Goal: Communication & Community: Answer question/provide support

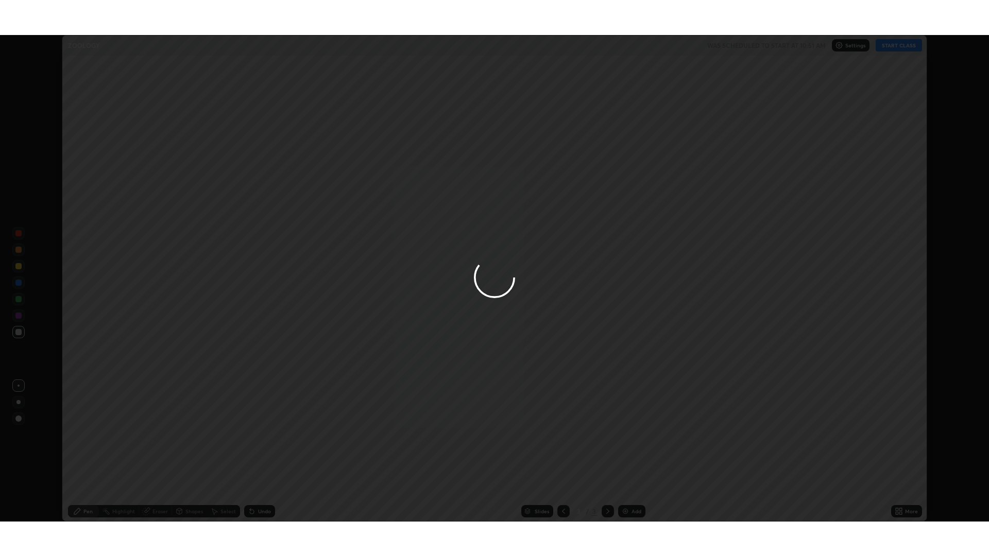
scroll to position [487, 989]
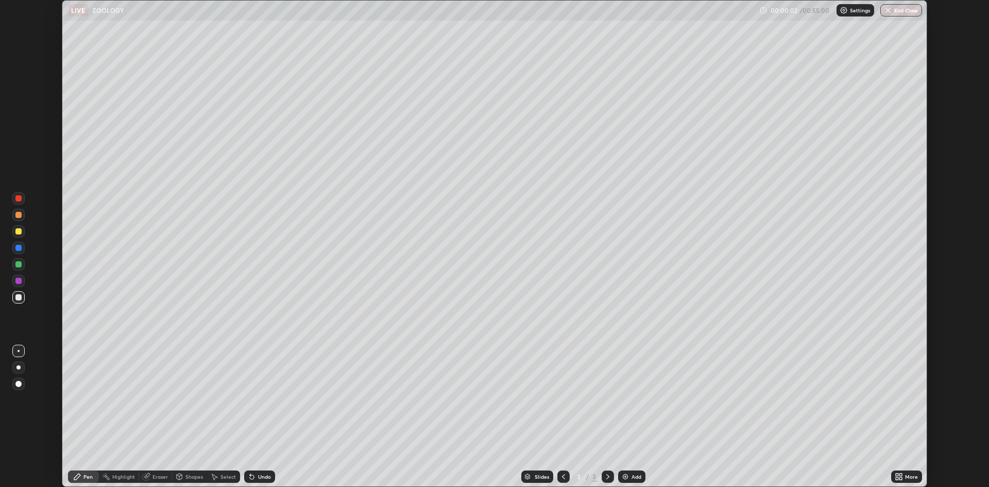
click at [907, 476] on div "More" at bounding box center [911, 476] width 13 height 5
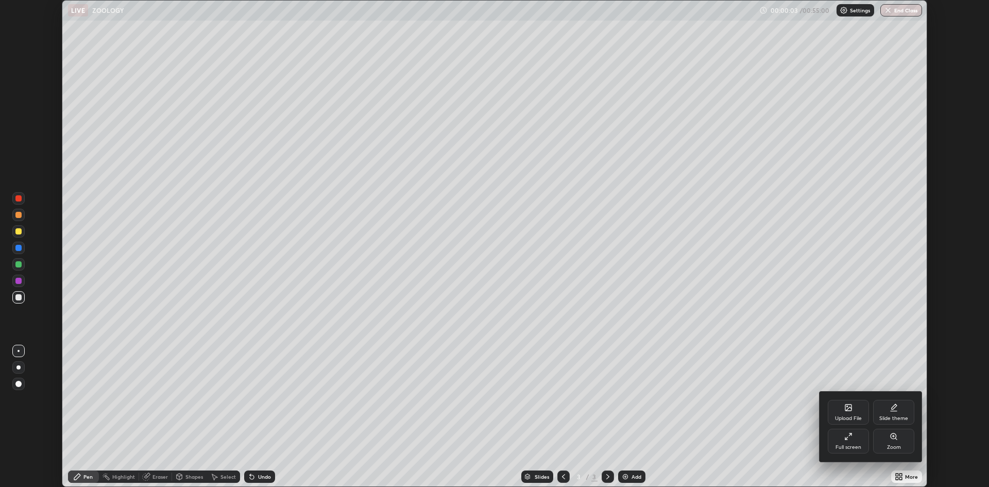
click at [847, 443] on div "Full screen" at bounding box center [848, 441] width 41 height 25
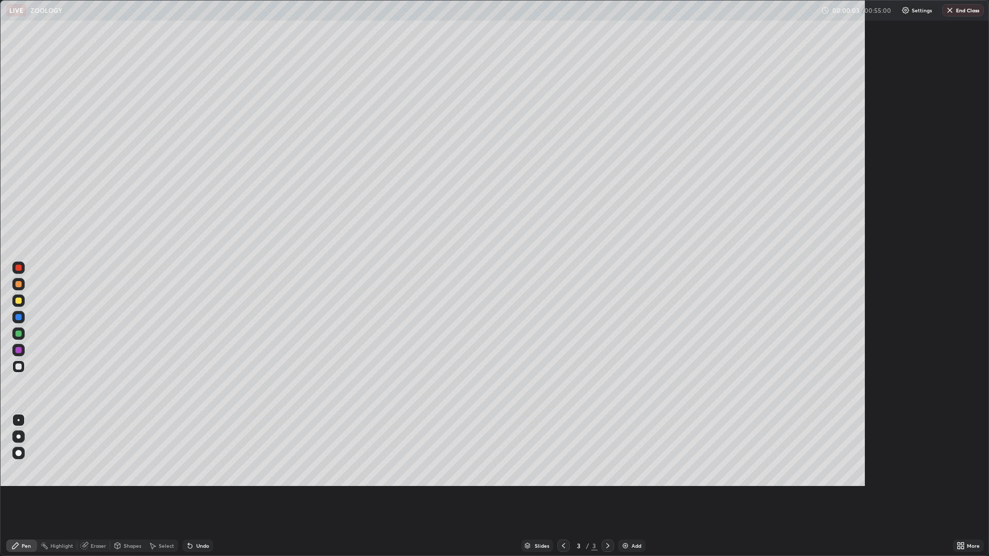
scroll to position [556, 989]
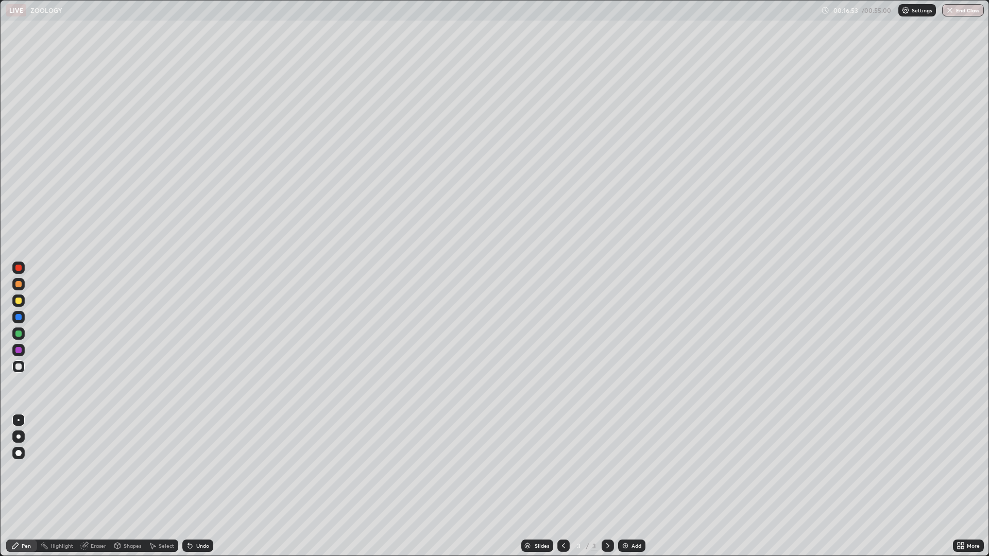
click at [87, 486] on div "Eraser" at bounding box center [93, 546] width 33 height 12
click at [22, 486] on div "Pen" at bounding box center [26, 545] width 9 height 5
click at [627, 486] on img at bounding box center [625, 546] width 8 height 8
click at [634, 486] on div "Add" at bounding box center [637, 545] width 10 height 5
click at [625, 486] on img at bounding box center [625, 546] width 8 height 8
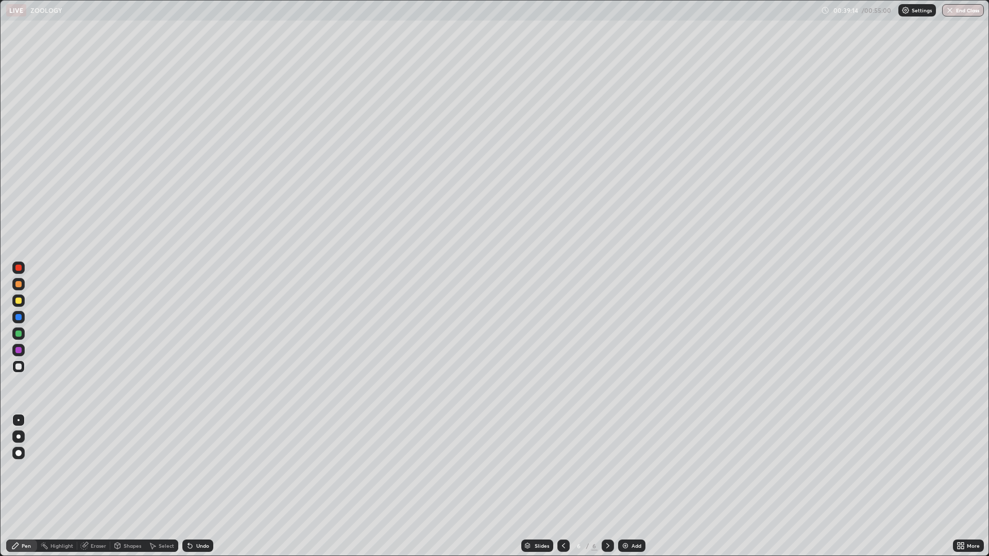
click at [193, 486] on div "Undo" at bounding box center [197, 546] width 31 height 12
click at [630, 486] on div "Add" at bounding box center [631, 546] width 27 height 12
click at [632, 486] on div "Add" at bounding box center [637, 545] width 10 height 5
click at [192, 486] on icon at bounding box center [190, 546] width 8 height 8
click at [966, 11] on button "End Class" at bounding box center [963, 10] width 41 height 12
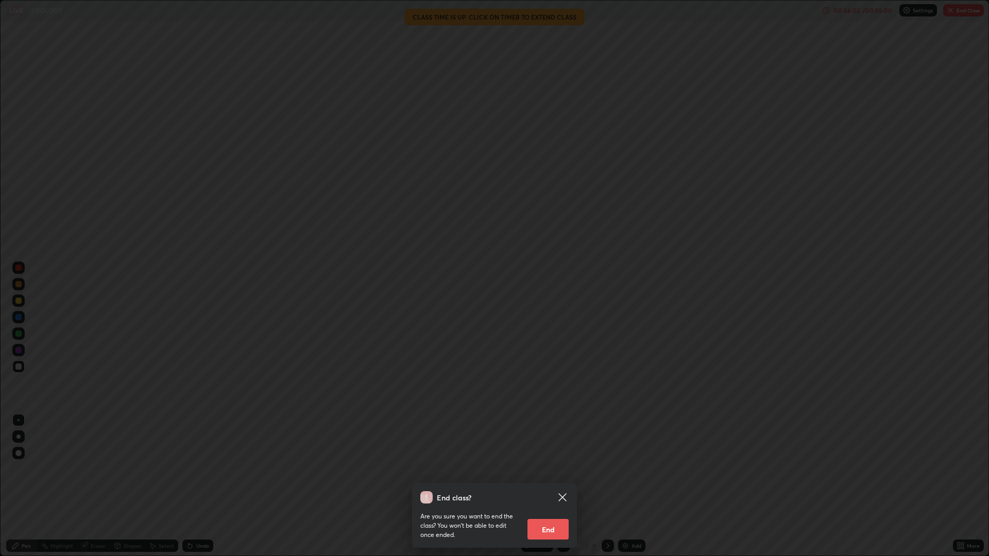
click at [558, 486] on button "End" at bounding box center [547, 529] width 41 height 21
